Goal: Find specific page/section: Locate a particular part of the current website

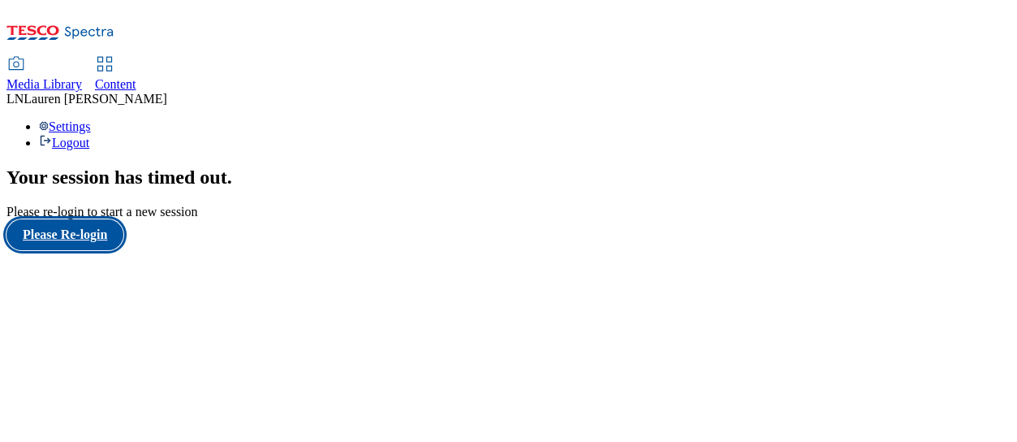
click at [120, 250] on button "Please Re-login" at bounding box center [64, 234] width 117 height 31
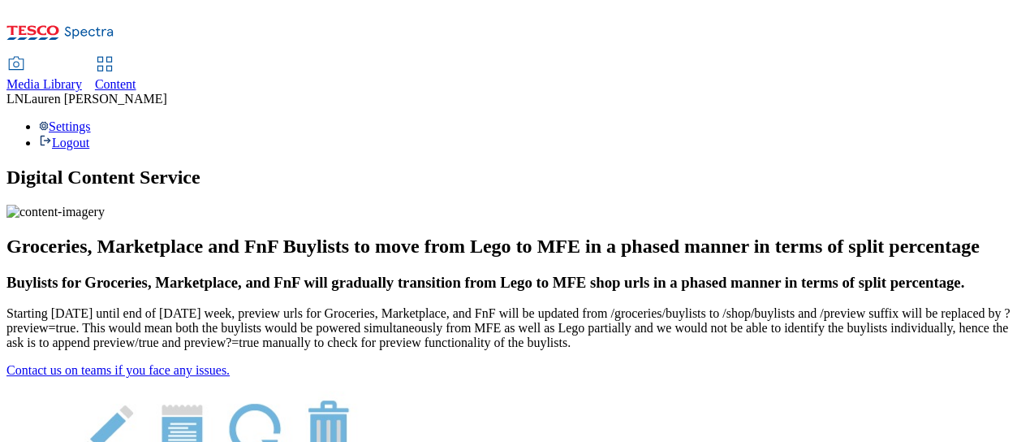
click at [136, 77] on span "Content" at bounding box center [115, 84] width 41 height 14
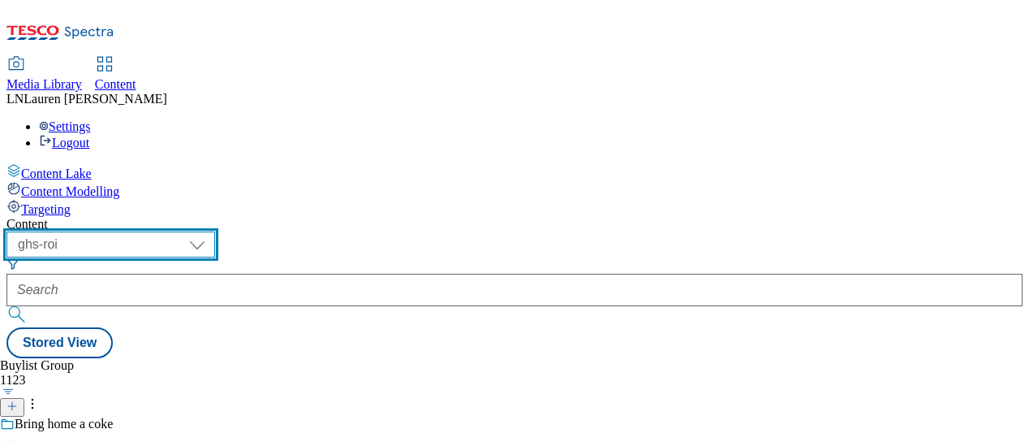
click at [215, 231] on select "ghs-roi ghs-[GEOGRAPHIC_DATA]" at bounding box center [110, 244] width 209 height 26
select select "ghs-[GEOGRAPHIC_DATA]"
click at [211, 231] on select "ghs-roi ghs-uk" at bounding box center [110, 244] width 209 height 26
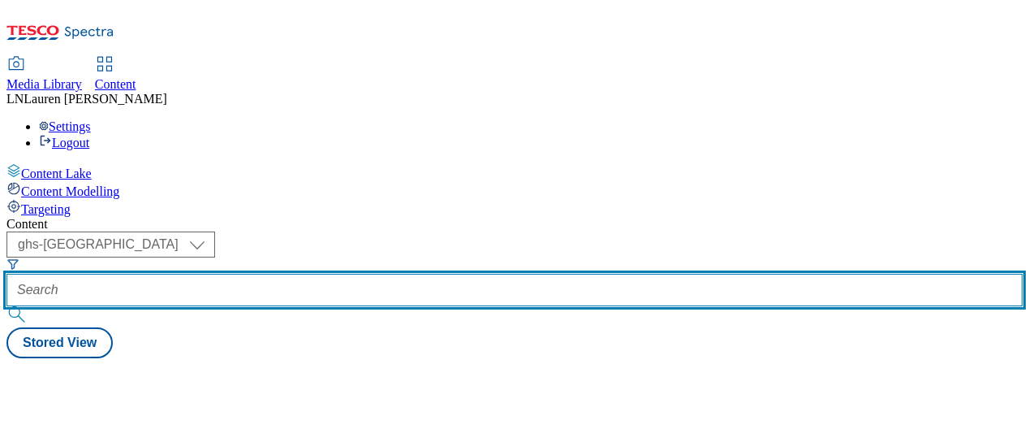
click at [373, 274] on input "text" at bounding box center [514, 290] width 1016 height 32
paste input "541300"
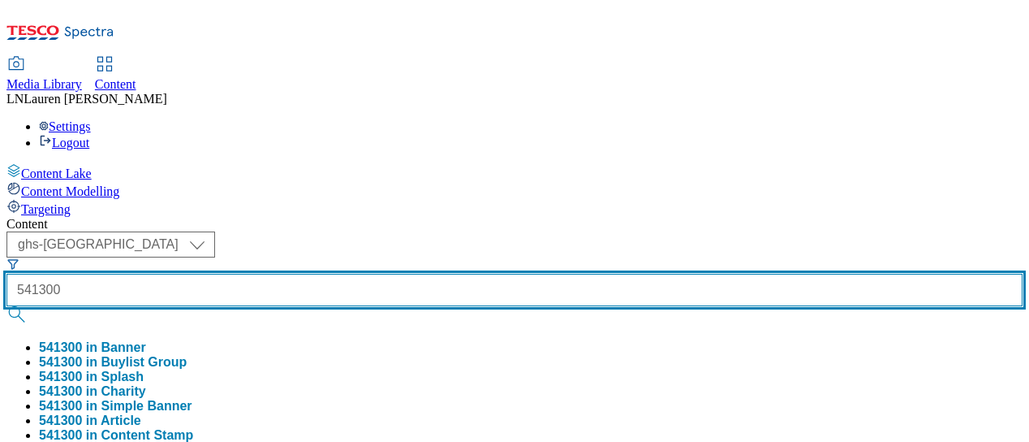
type input "541300"
click at [6, 306] on button "submit" at bounding box center [17, 314] width 23 height 16
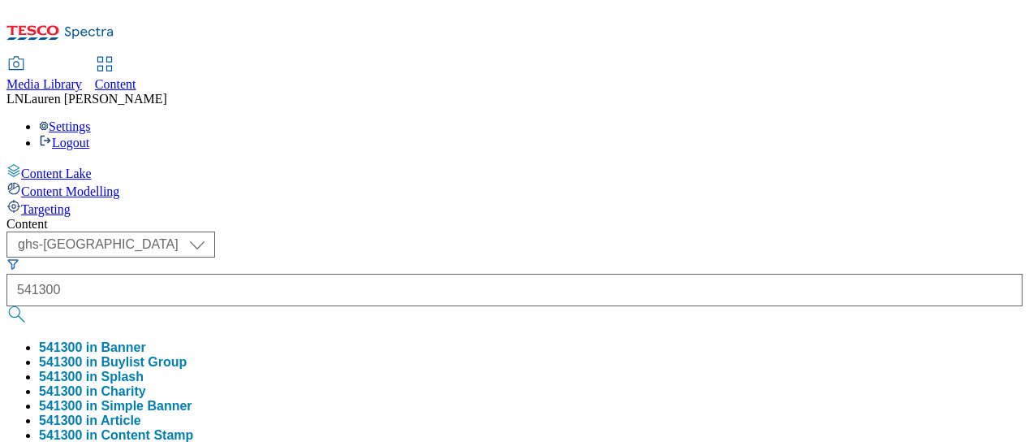
click at [593, 217] on div "Content" at bounding box center [514, 224] width 1016 height 15
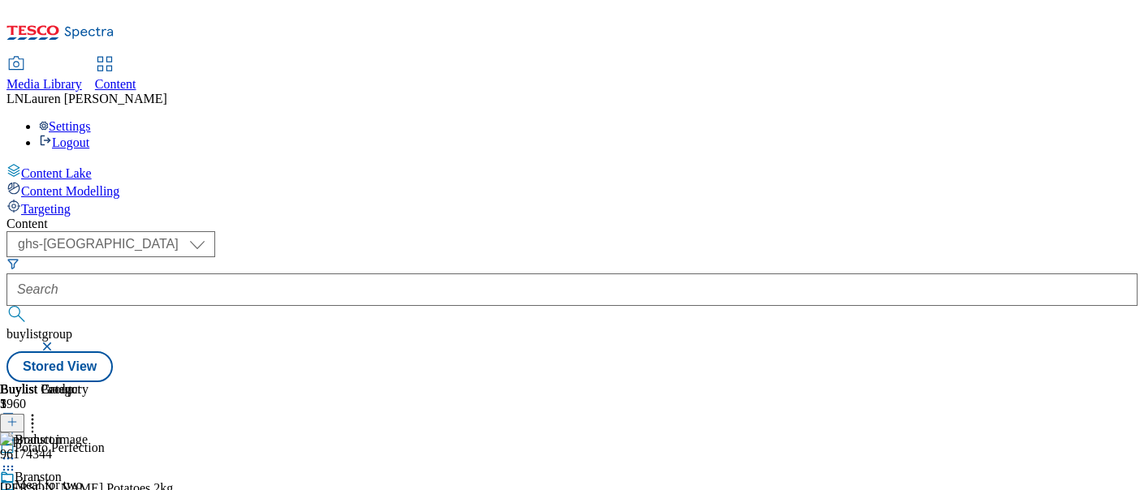
scroll to position [0, 296]
drag, startPoint x: 1011, startPoint y: 2, endPoint x: 769, endPoint y: 119, distance: 267.9
click at [769, 231] on div "( optional ) ghs-roi ghs-uk ghs-uk buylistgroup Stored View" at bounding box center [571, 306] width 1131 height 151
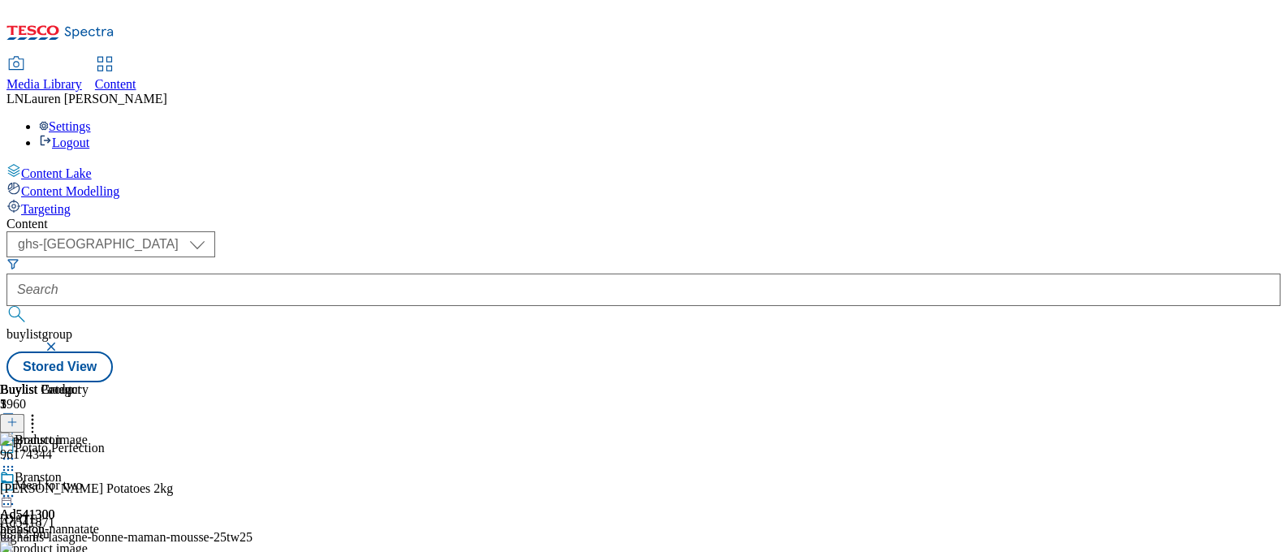
drag, startPoint x: 985, startPoint y: 1, endPoint x: 830, endPoint y: 71, distance: 170.8
click at [830, 217] on div "Content ( optional ) ghs-roi ghs-uk ghs-uk buylistgroup Stored View Buylist Gro…" at bounding box center [643, 300] width 1274 height 166
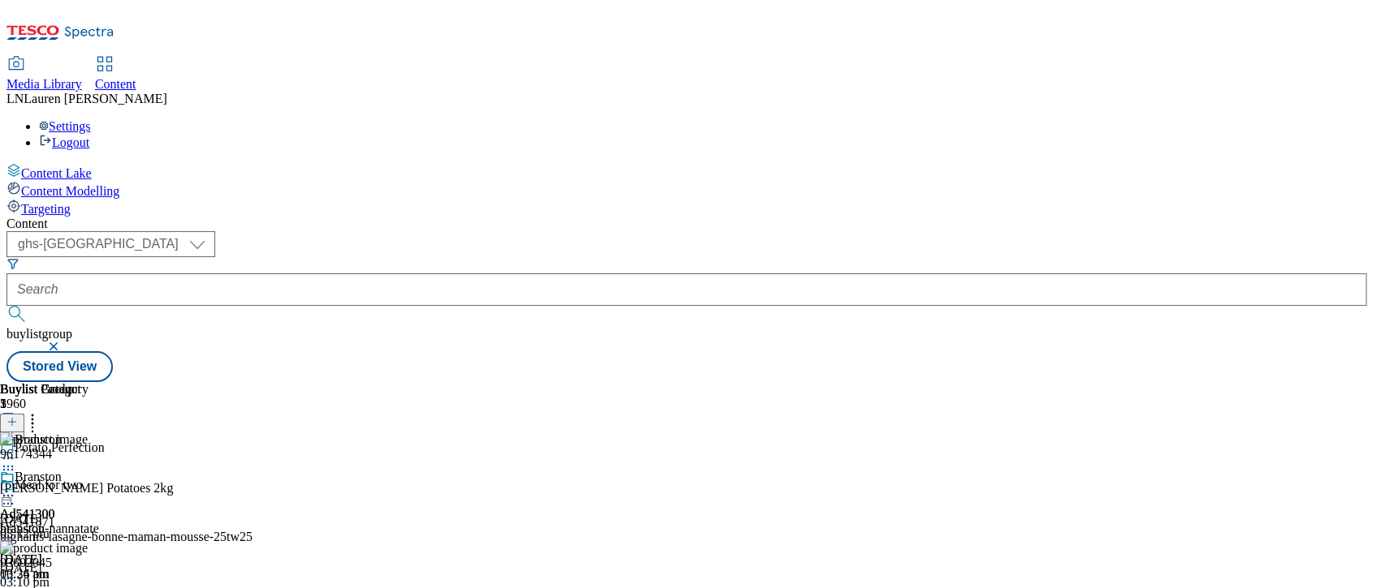
drag, startPoint x: 1248, startPoint y: 2, endPoint x: 916, endPoint y: 50, distance: 334.7
click at [916, 58] on div "Media Library Content LN Lauren Nader Settings Logout" at bounding box center [686, 104] width 1360 height 93
